Goal: Task Accomplishment & Management: Use online tool/utility

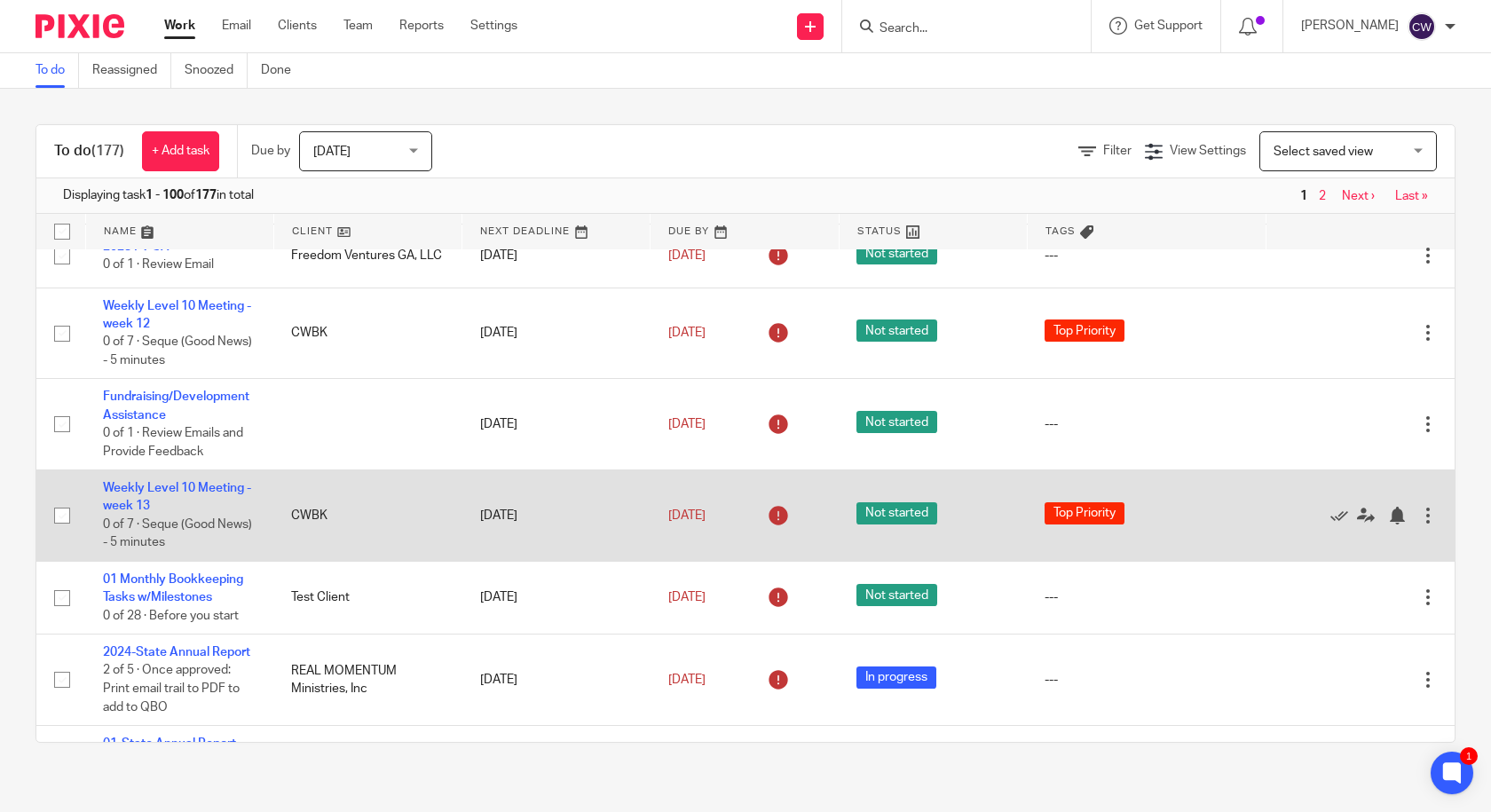
scroll to position [5026, 0]
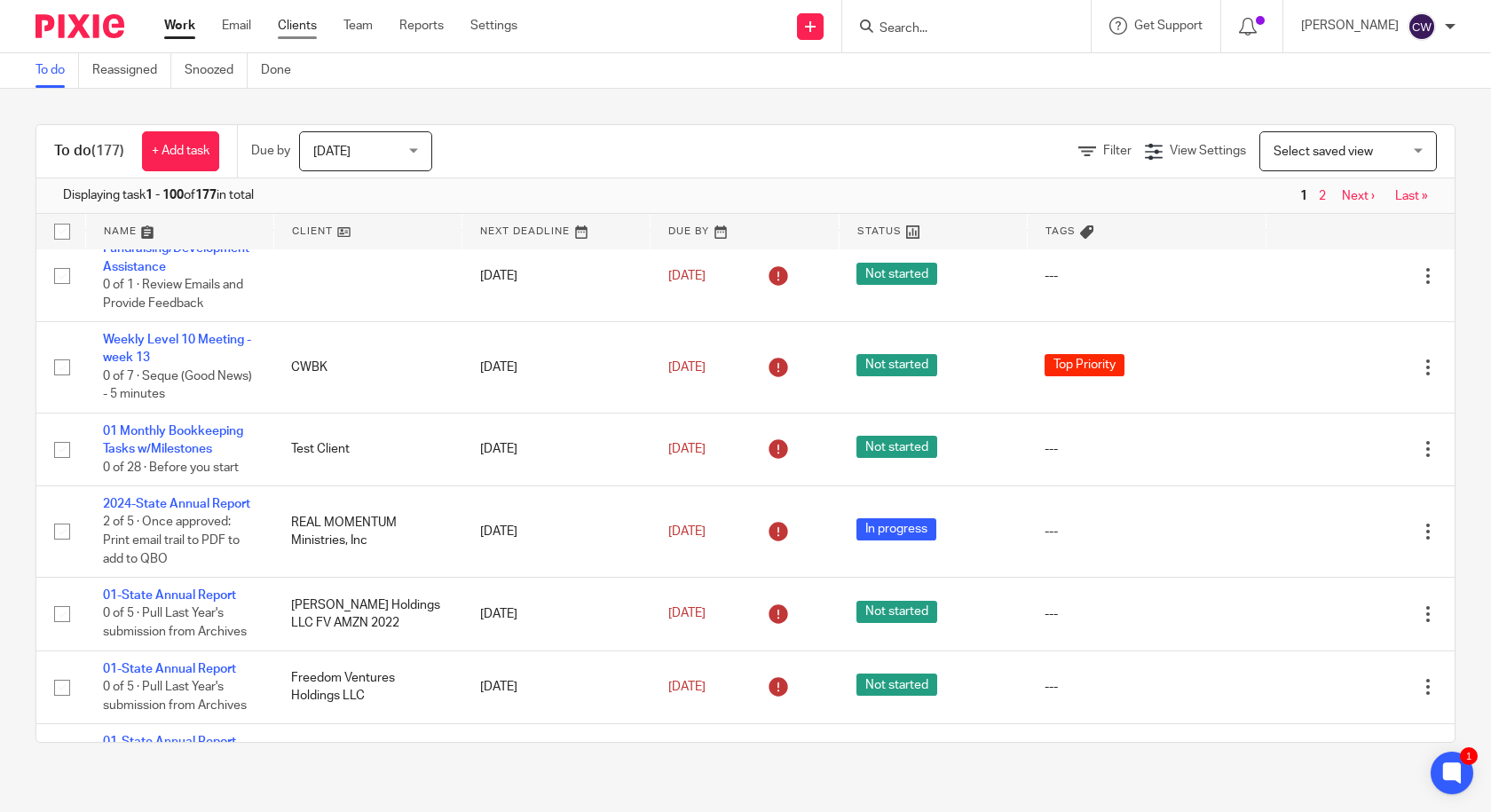
click at [303, 20] on link "Clients" at bounding box center [297, 26] width 39 height 18
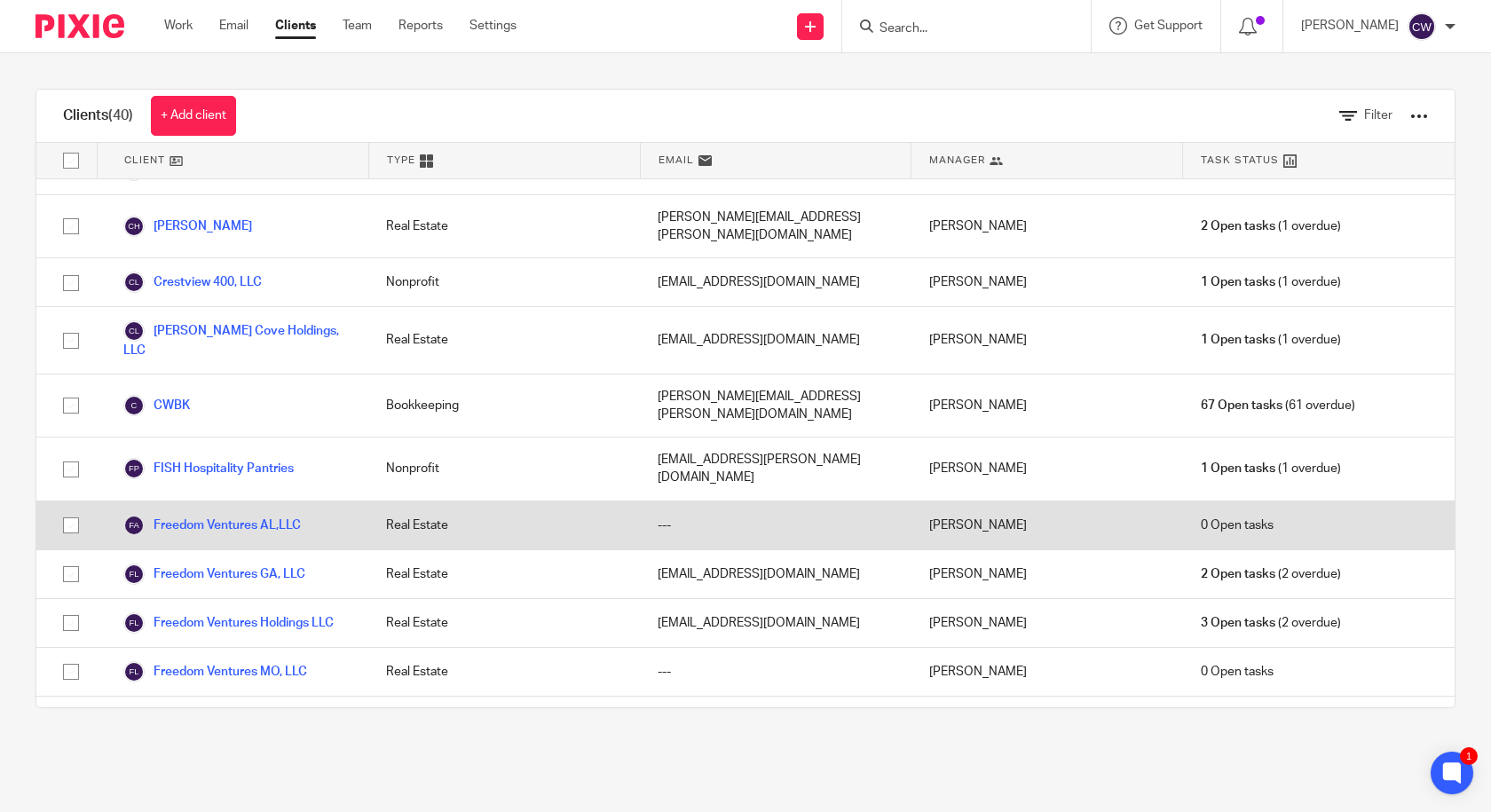
scroll to position [738, 0]
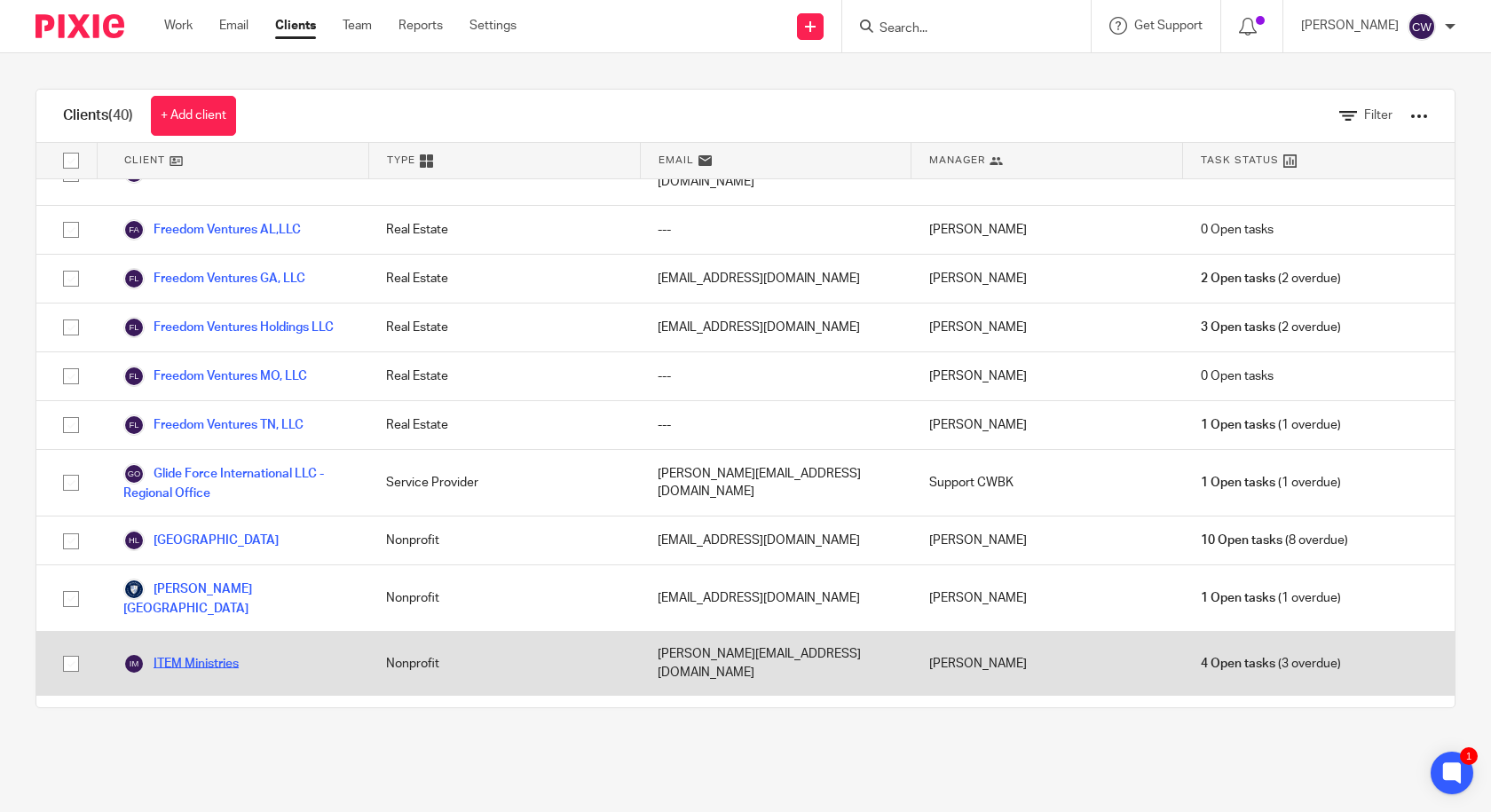
click at [214, 653] on link "ITEM Ministries" at bounding box center [181, 664] width 116 height 21
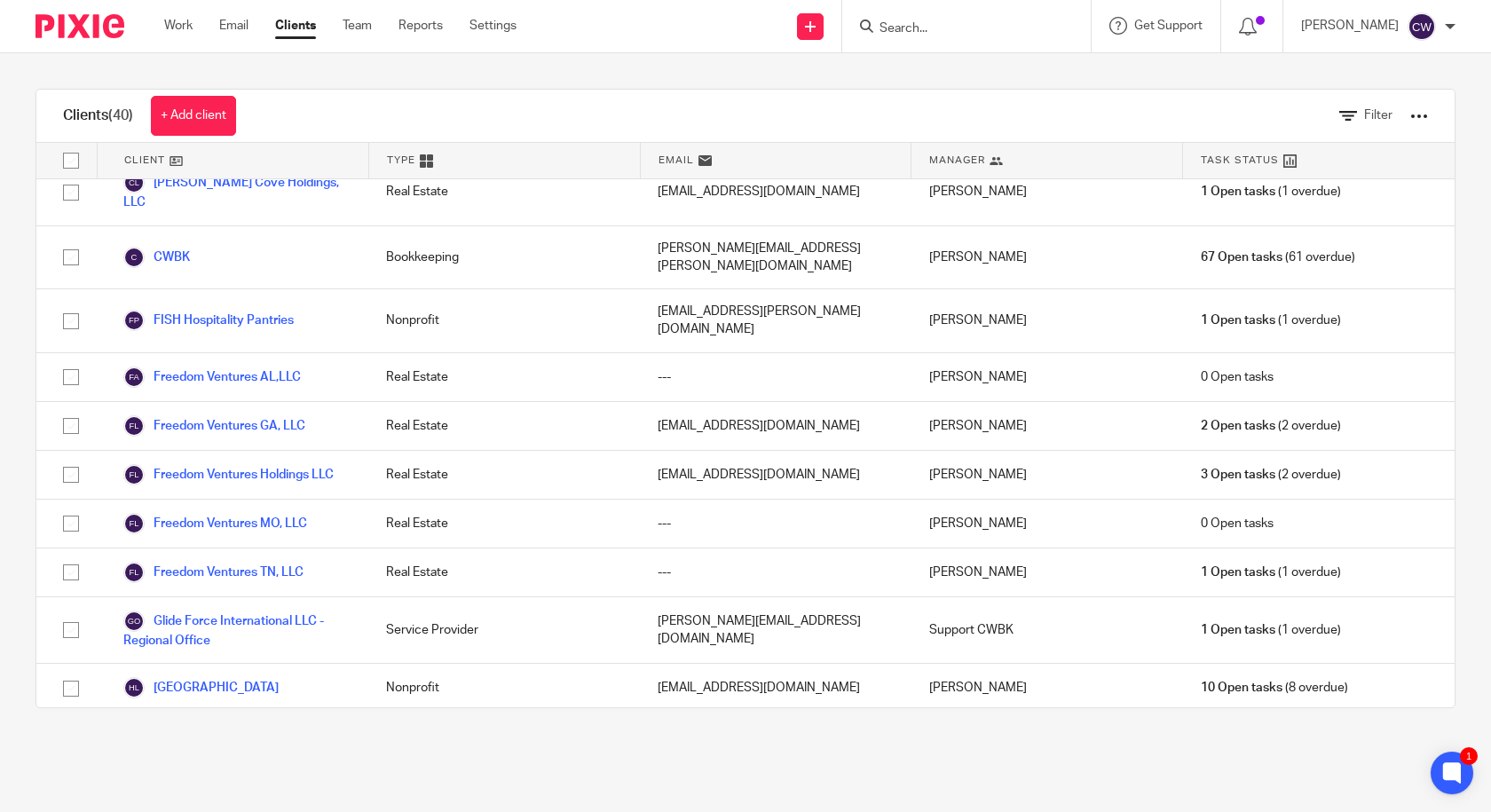
scroll to position [738, 0]
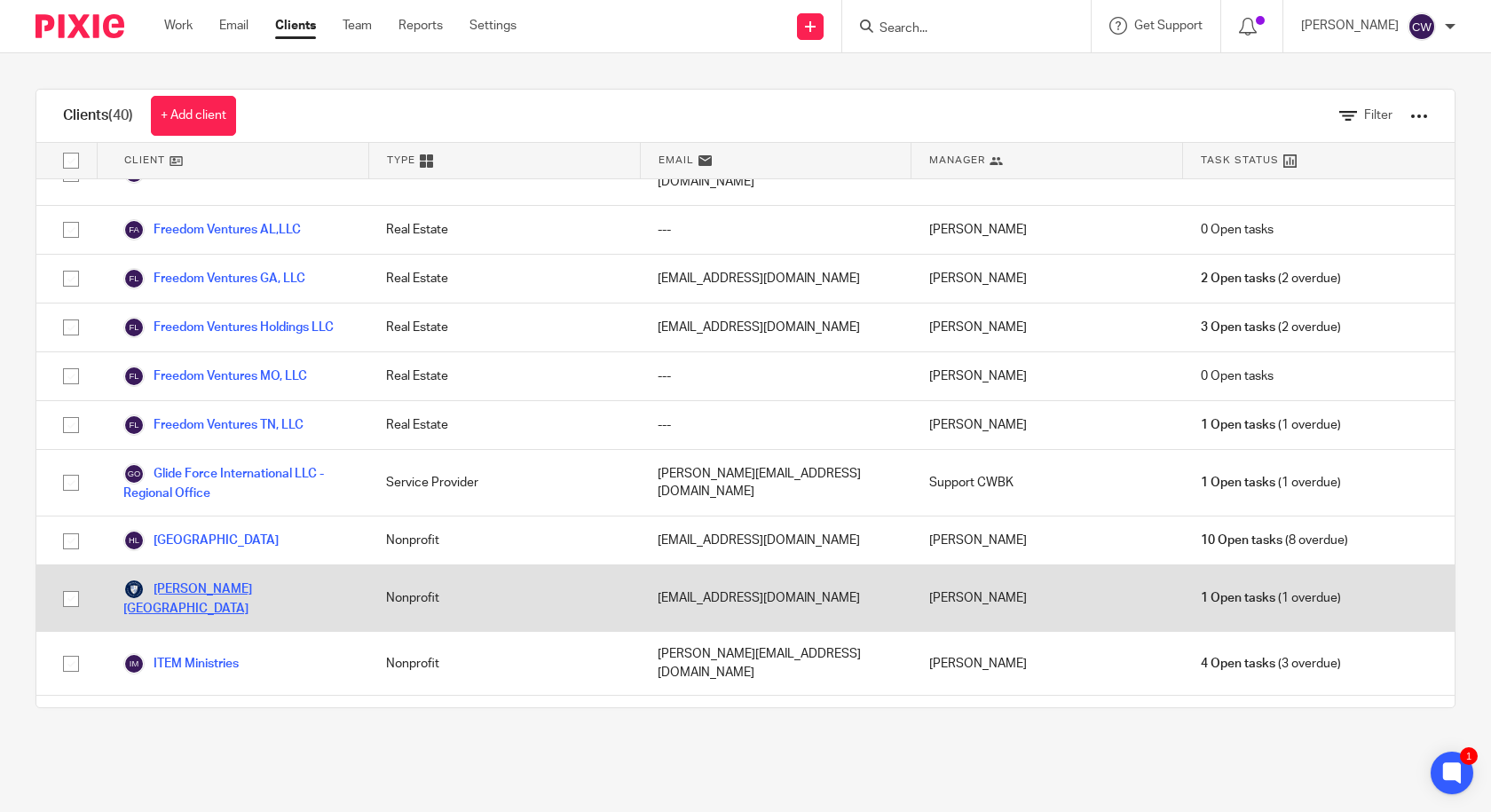
click at [257, 579] on link "[PERSON_NAME][GEOGRAPHIC_DATA]" at bounding box center [236, 598] width 227 height 39
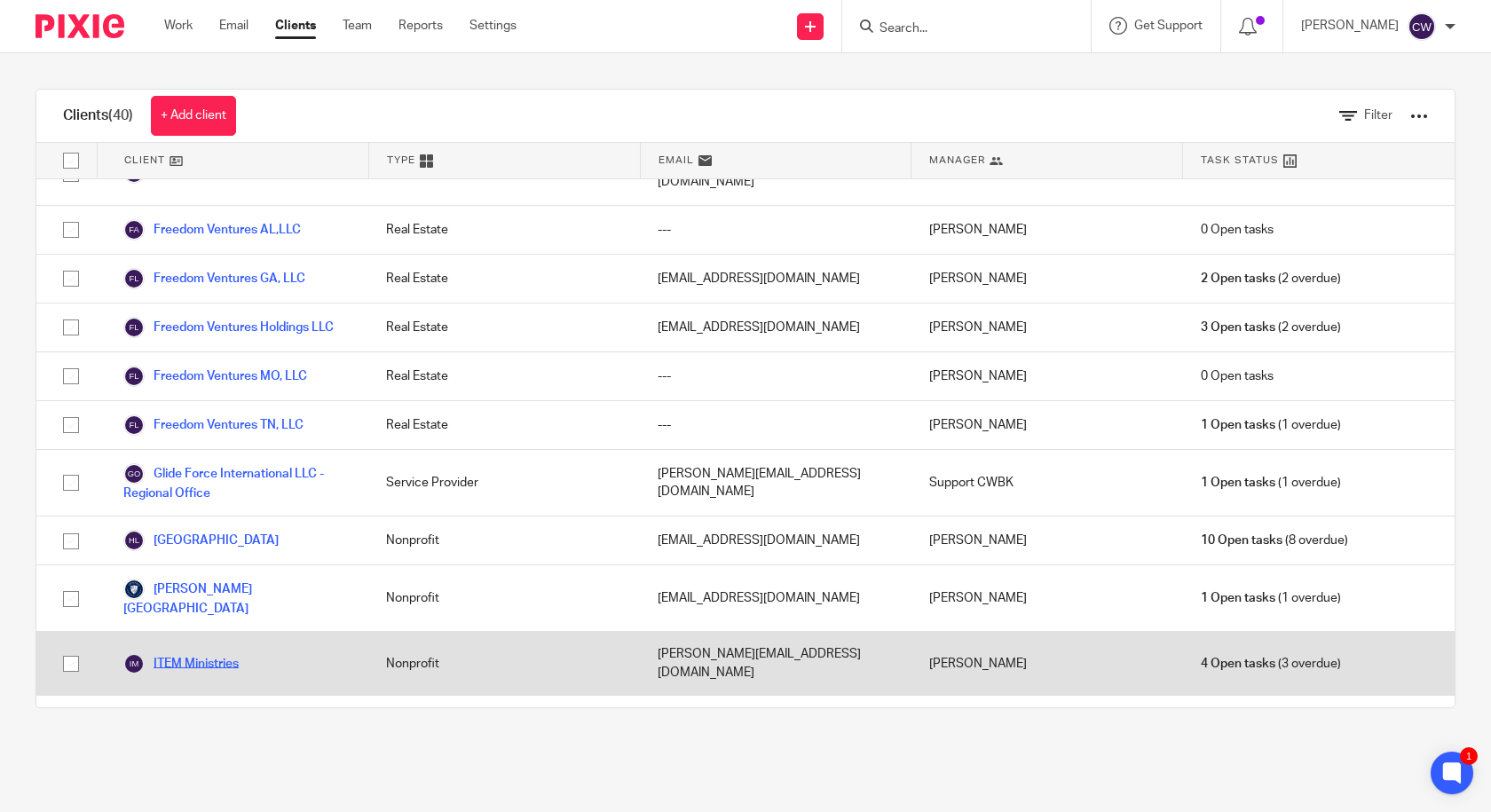
click at [218, 653] on link "ITEM Ministries" at bounding box center [181, 664] width 116 height 21
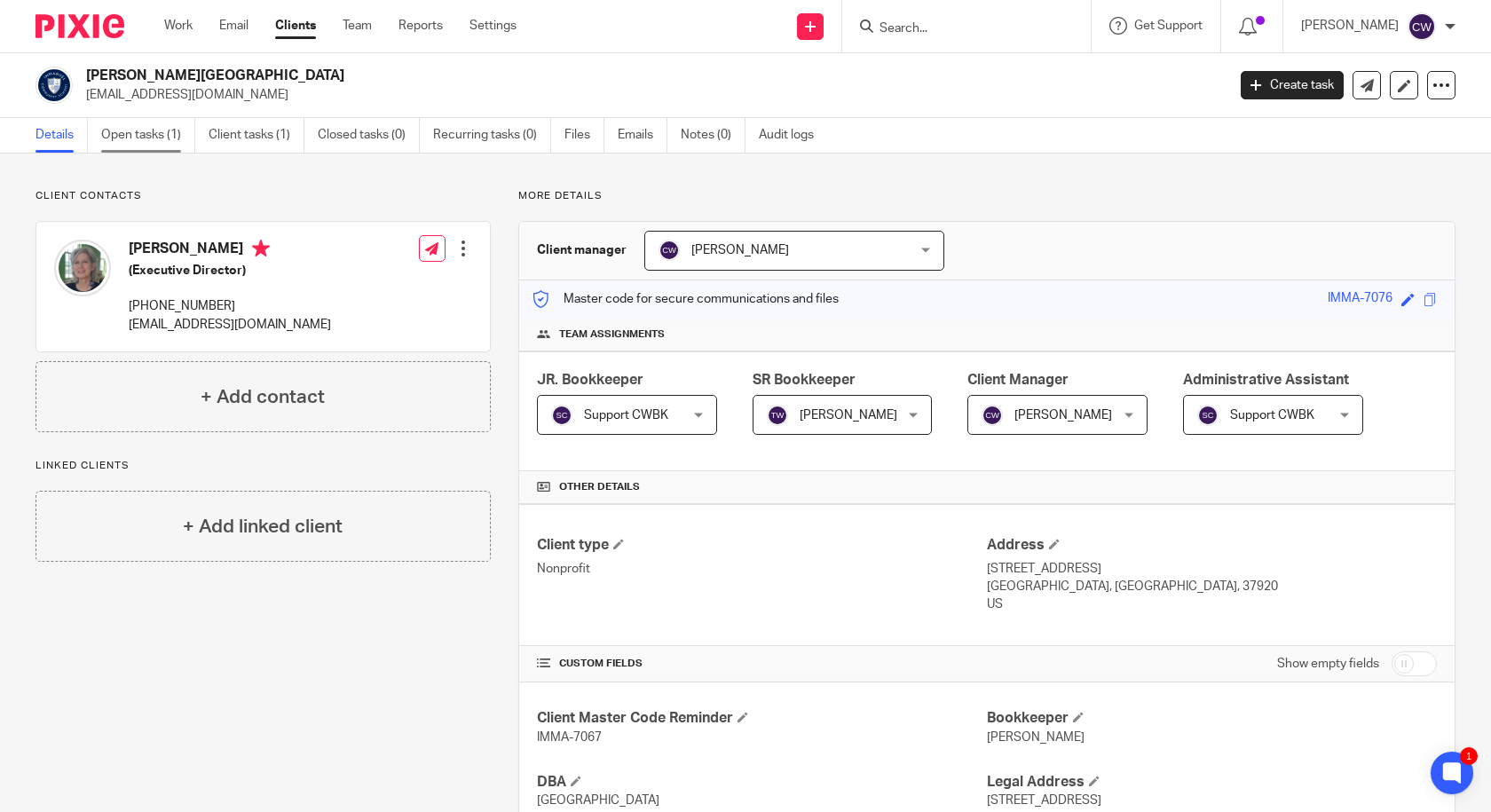
click at [150, 133] on link "Open tasks (1)" at bounding box center [148, 135] width 94 height 34
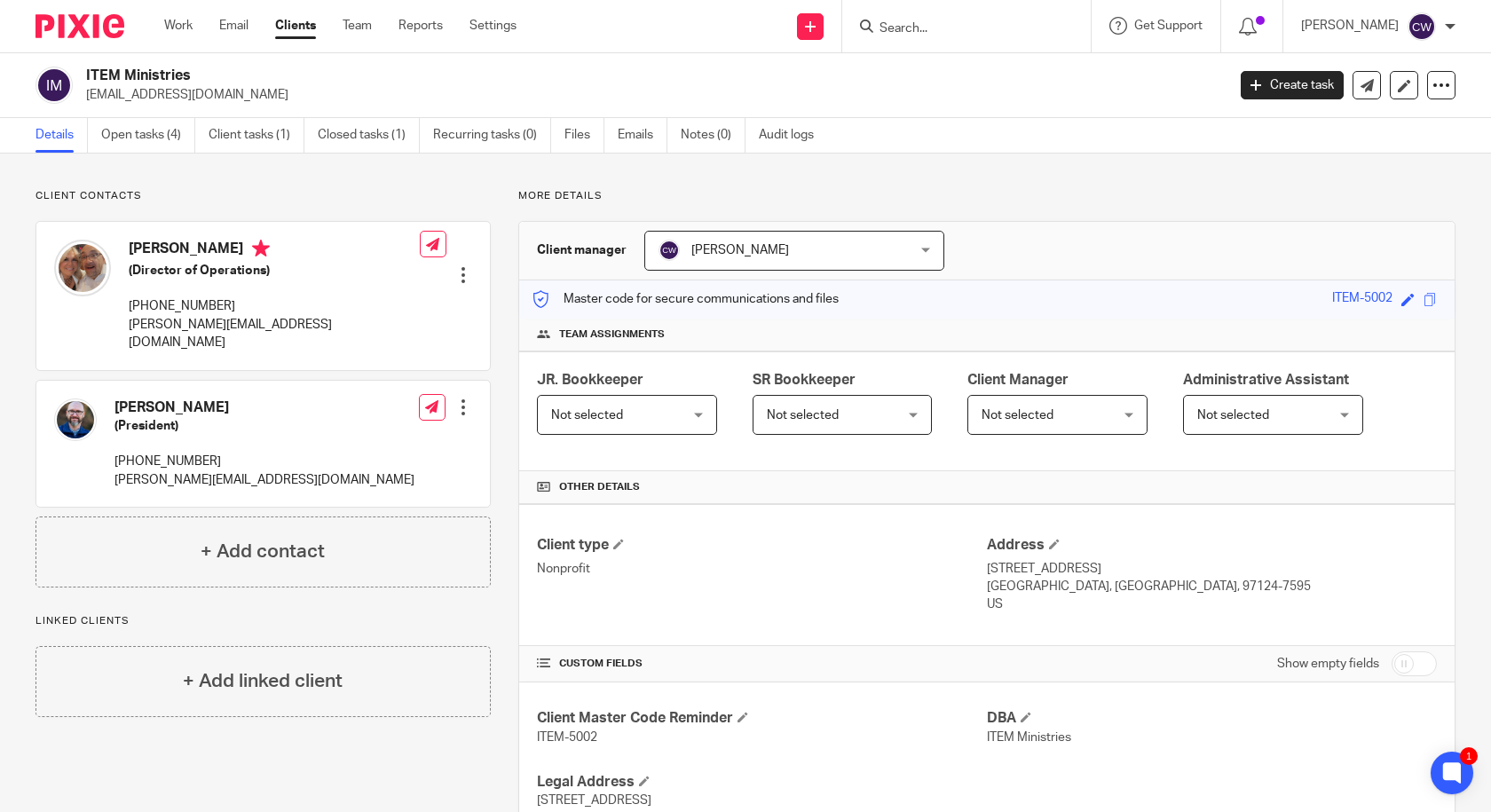
click at [457, 398] on div at bounding box center [463, 406] width 18 height 18
click at [385, 544] on span "Delete contact" at bounding box center [361, 549] width 83 height 12
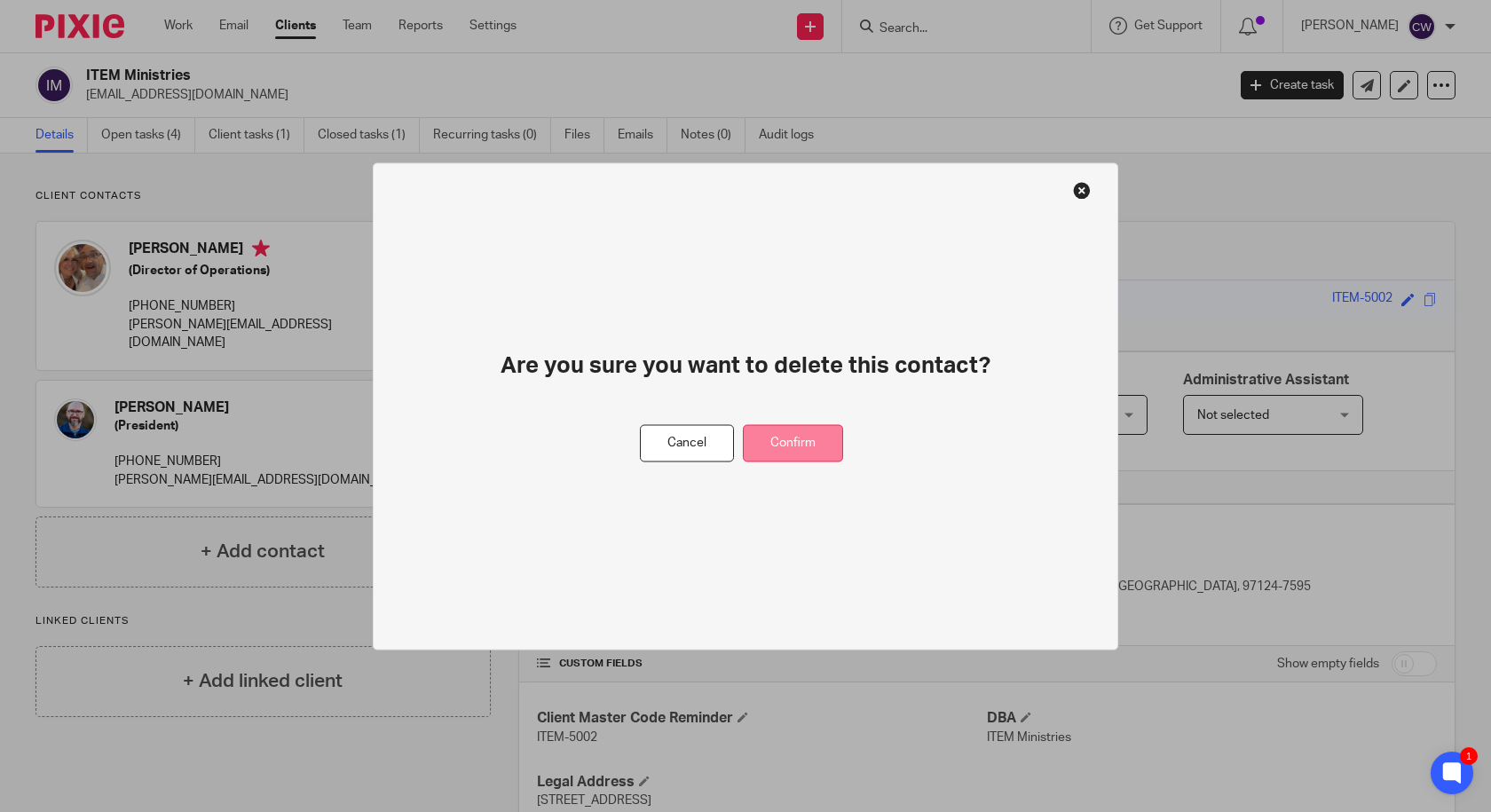
click at [799, 440] on button "Confirm" at bounding box center [792, 443] width 100 height 38
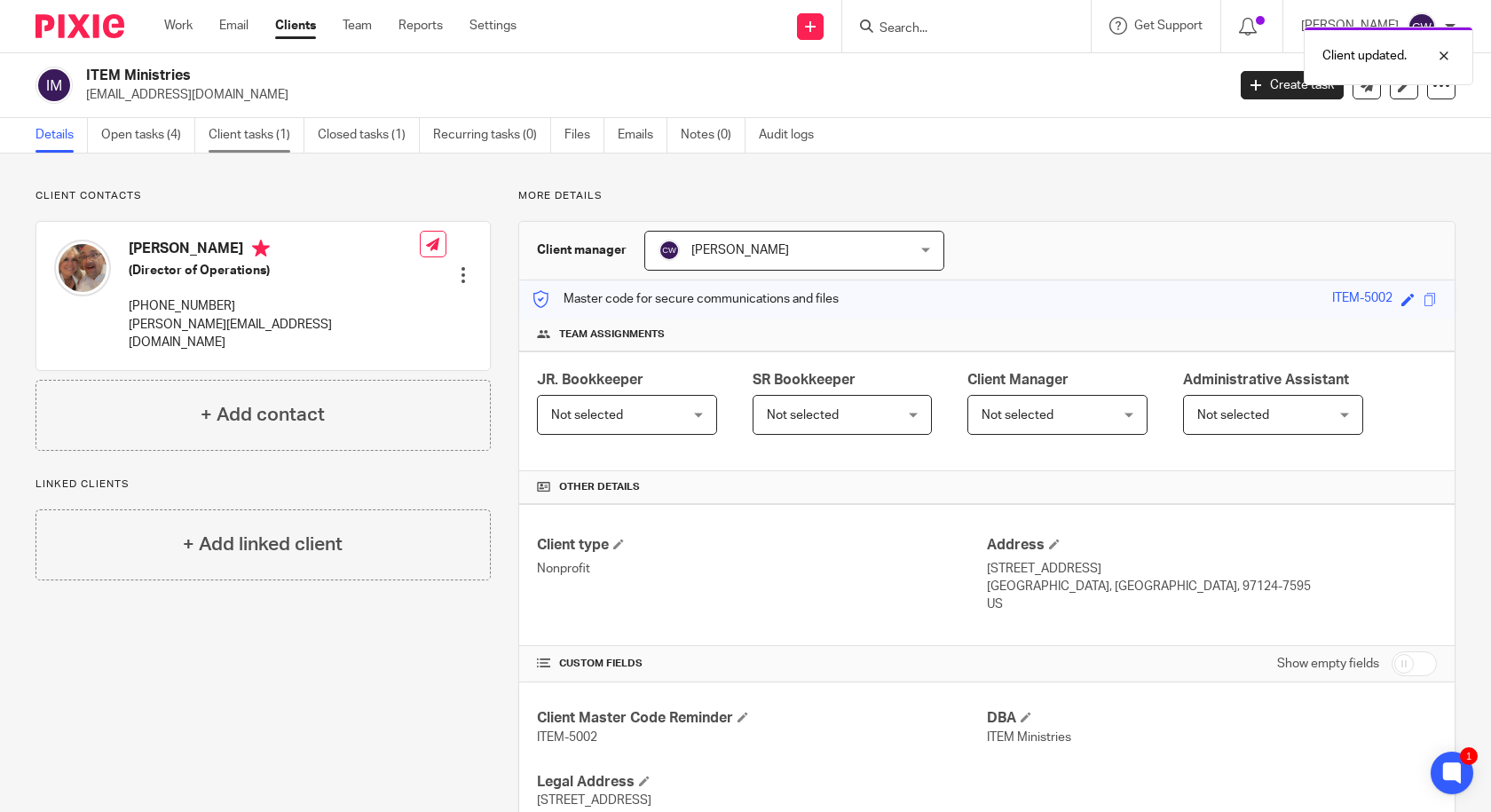
click at [248, 132] on link "Client tasks (1)" at bounding box center [256, 135] width 96 height 34
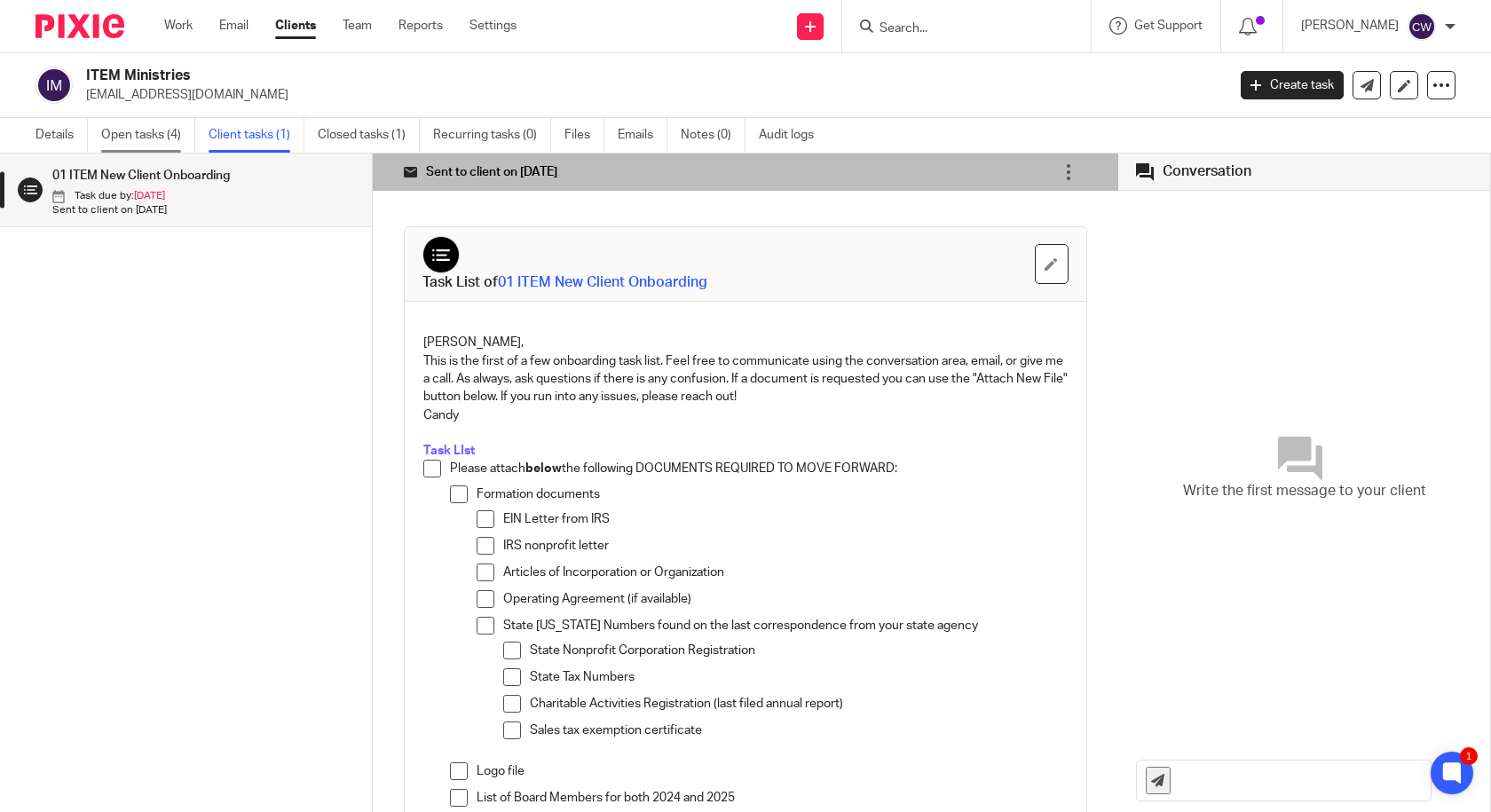
click at [138, 129] on link "Open tasks (4)" at bounding box center [148, 135] width 94 height 34
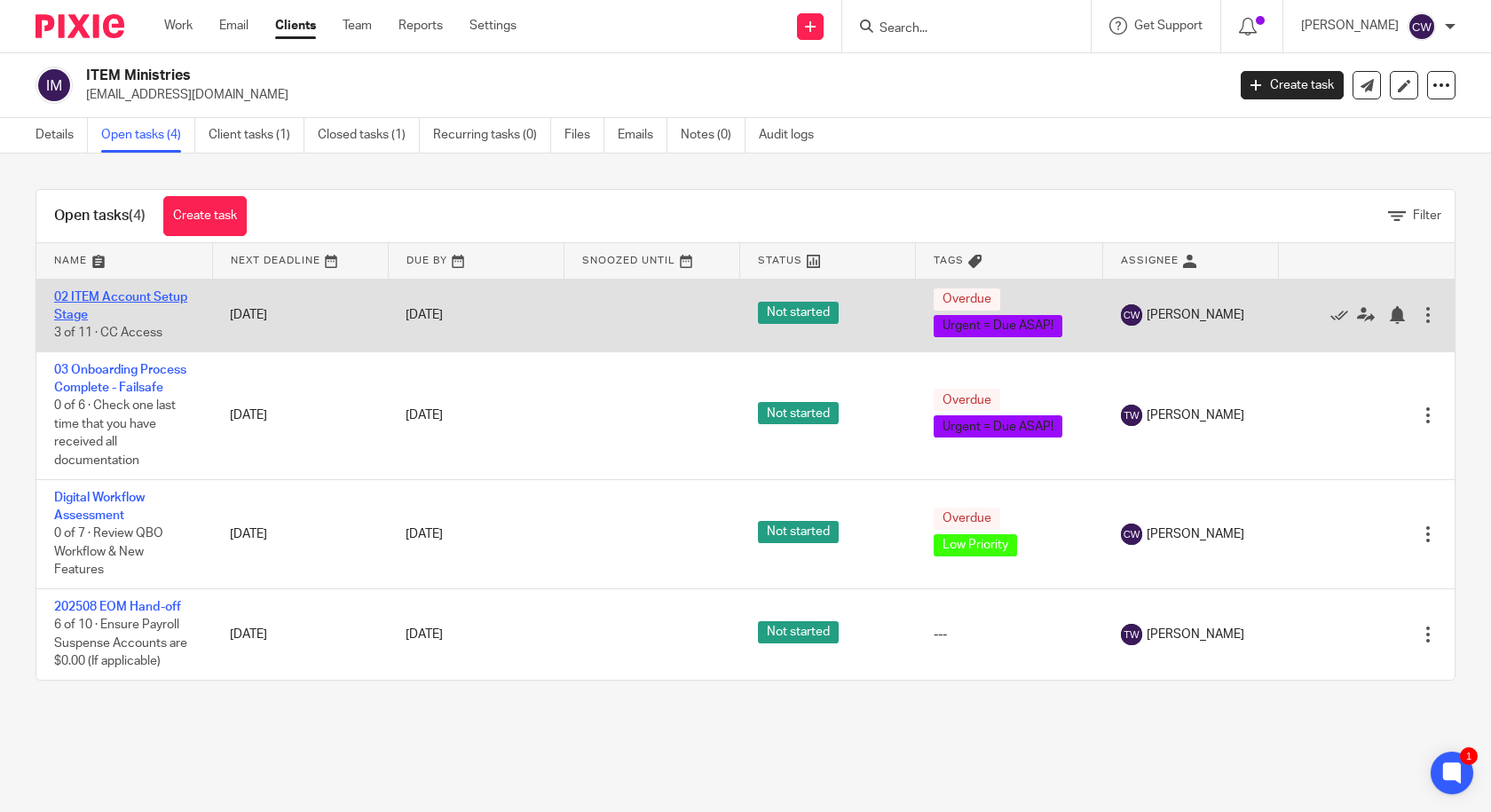
click at [99, 299] on link "02 ITEM Account Setup Stage" at bounding box center [121, 306] width 133 height 31
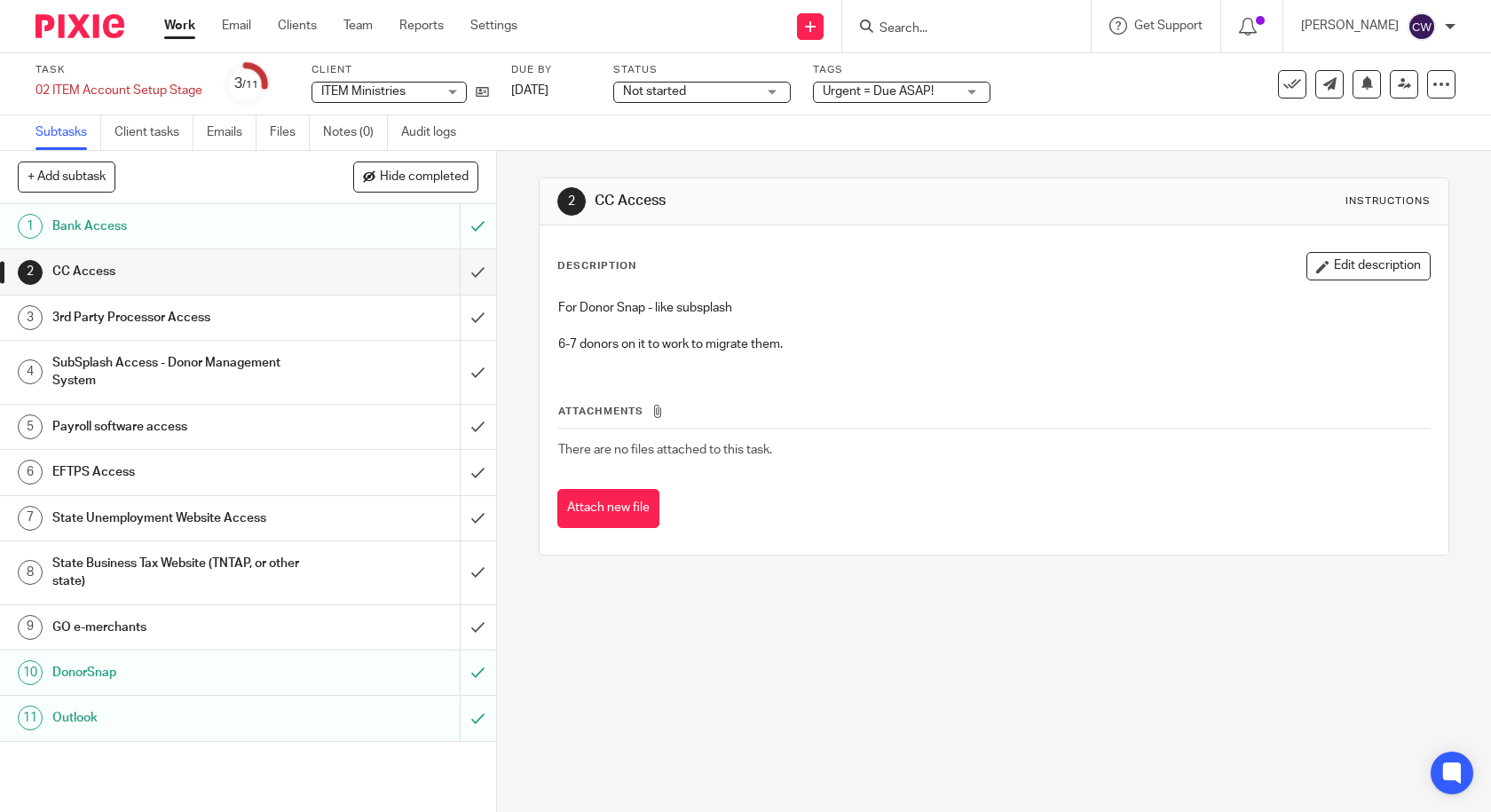
click at [100, 271] on h1 "CC Access" at bounding box center [183, 272] width 260 height 27
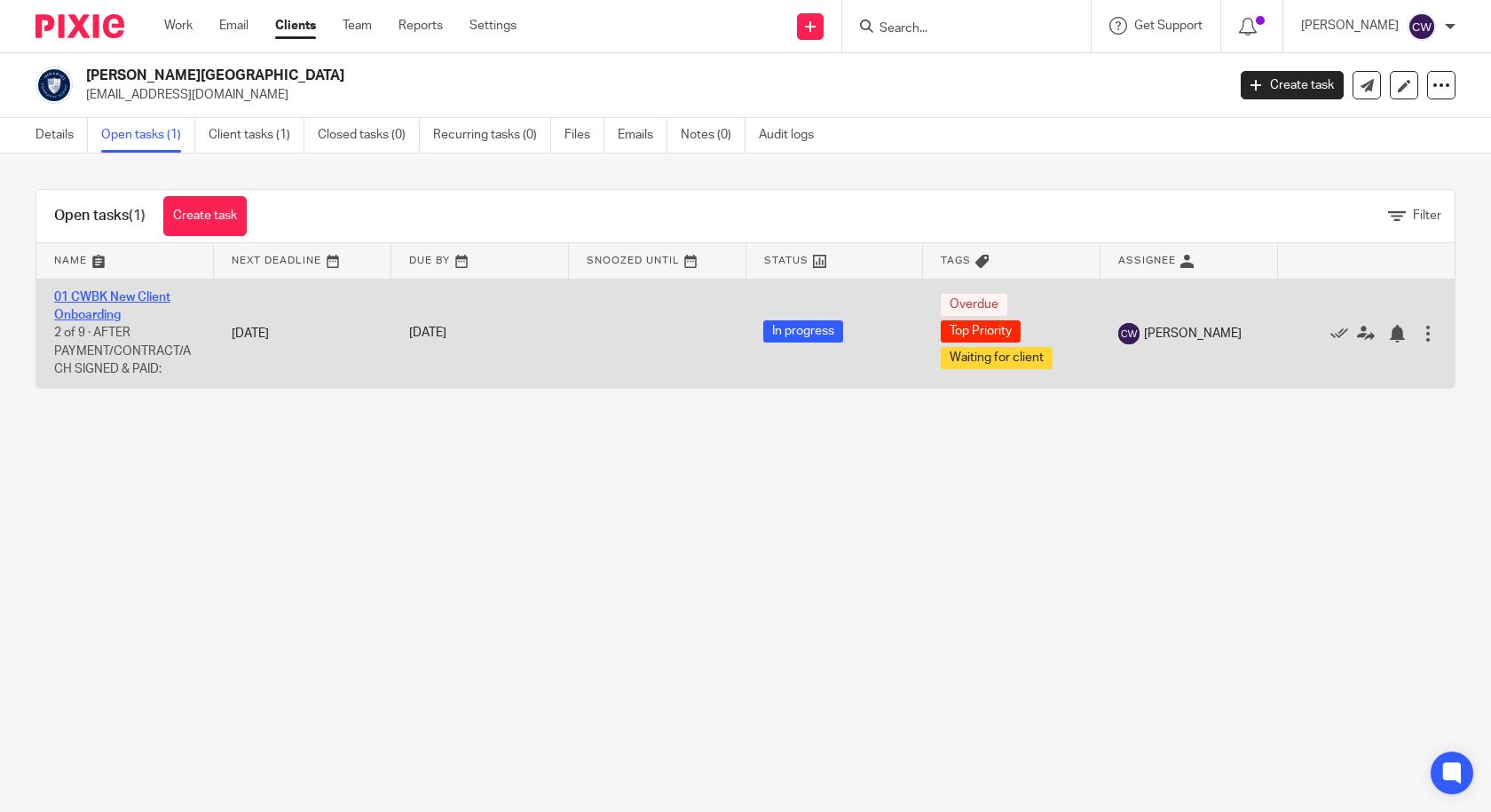
click at [104, 316] on link "01 CWBK New Client Onboarding" at bounding box center [112, 306] width 116 height 31
click at [96, 315] on link "01 CWBK New Client Onboarding" at bounding box center [112, 306] width 116 height 31
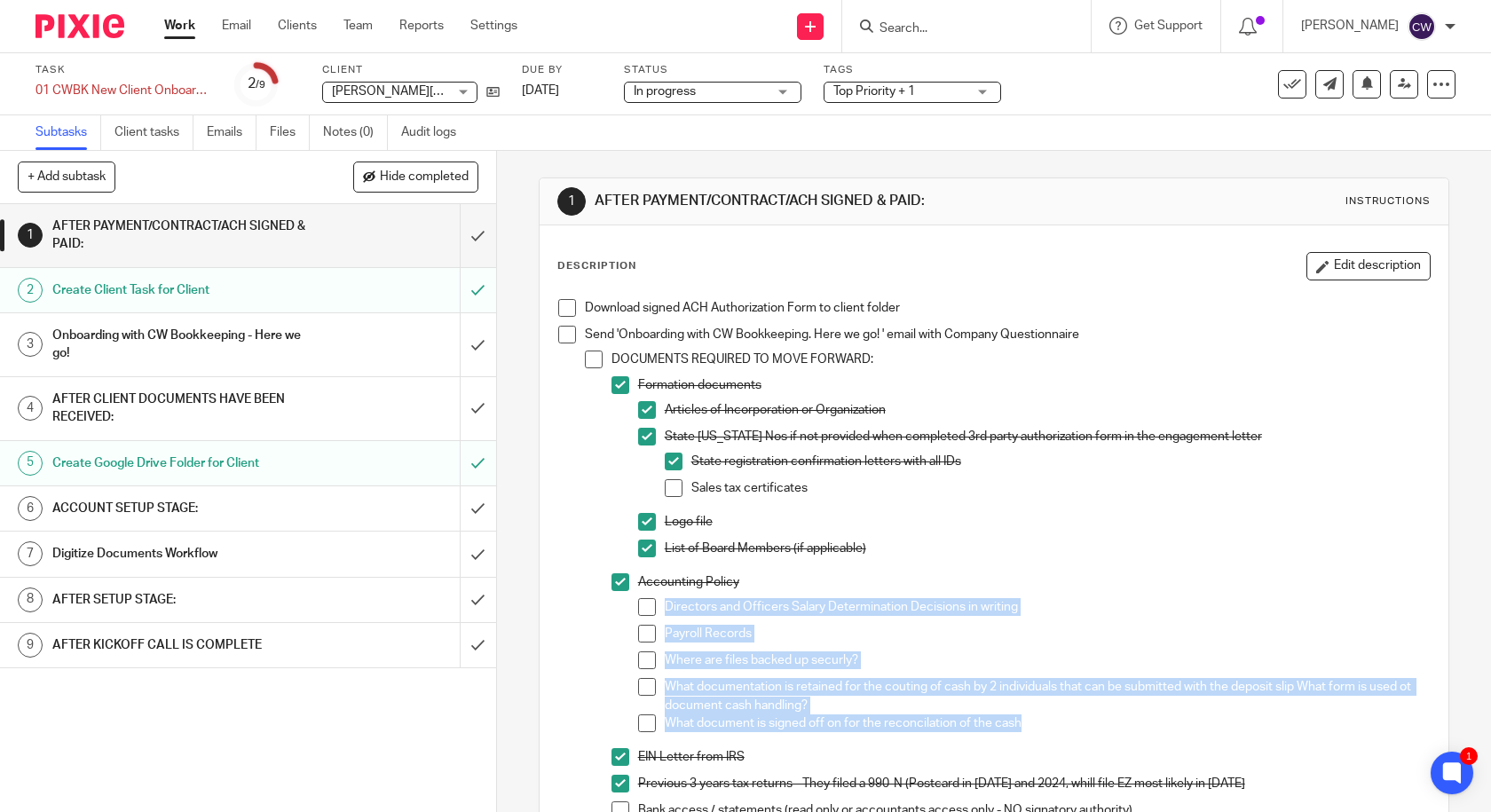
drag, startPoint x: 659, startPoint y: 603, endPoint x: 1067, endPoint y: 720, distance: 424.4
click at [1067, 720] on ul "Directors and Officers Salary Determination Decisions in writing Payroll Record…" at bounding box center [1035, 669] width 792 height 143
copy ul "Directors and Officers Salary Determination Decisions in writing Payroll Record…"
